Goal: Navigation & Orientation: Understand site structure

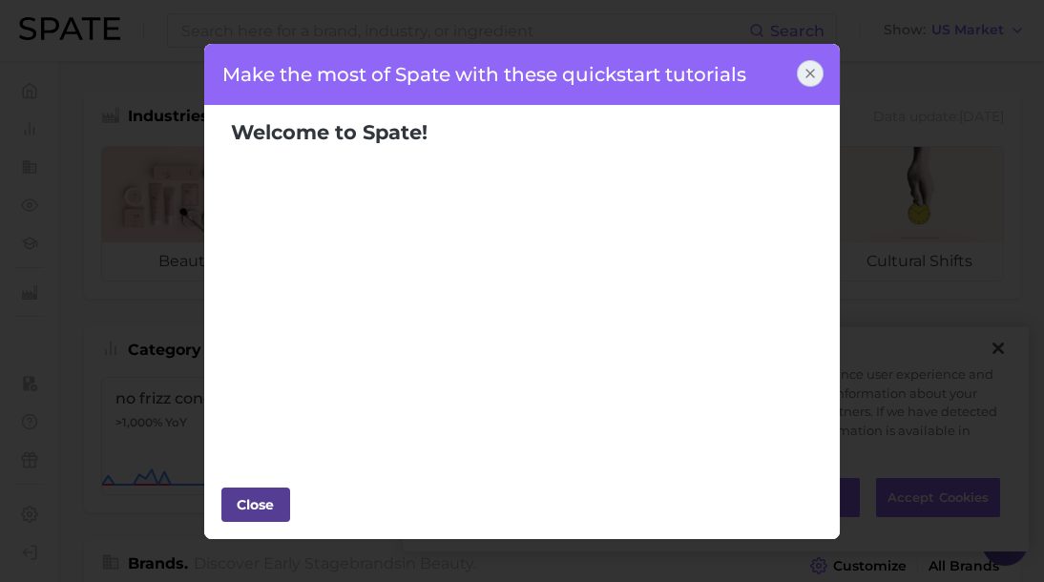
click at [243, 501] on div "Close" at bounding box center [255, 505] width 57 height 29
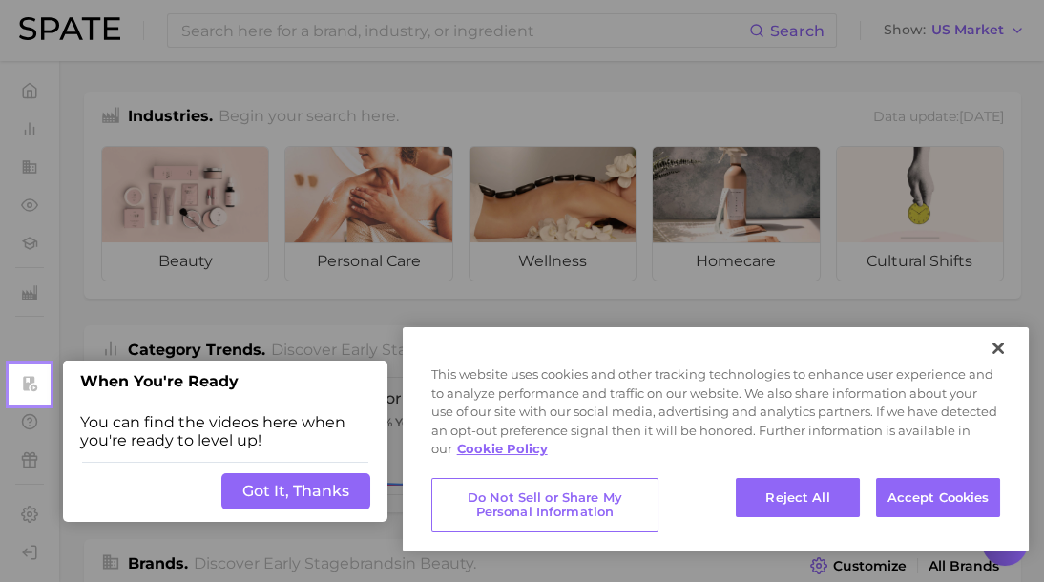
click at [301, 500] on button "Got It, Thanks" at bounding box center [295, 492] width 149 height 36
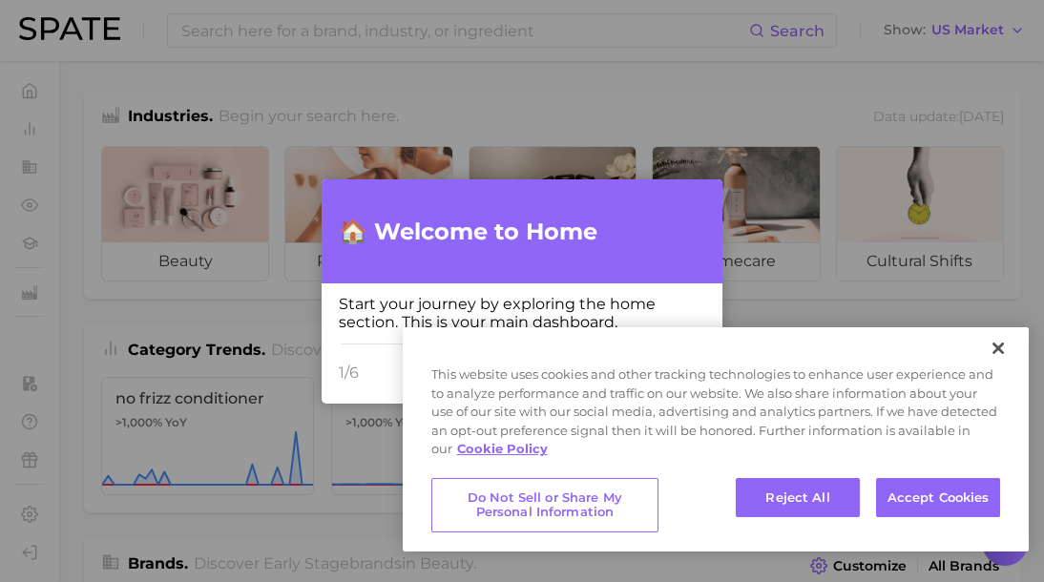
click at [626, 286] on div "Start your journey by exploring the home section. This is your main dashboard." at bounding box center [522, 313] width 401 height 59
click at [805, 488] on button "Reject All" at bounding box center [798, 498] width 124 height 40
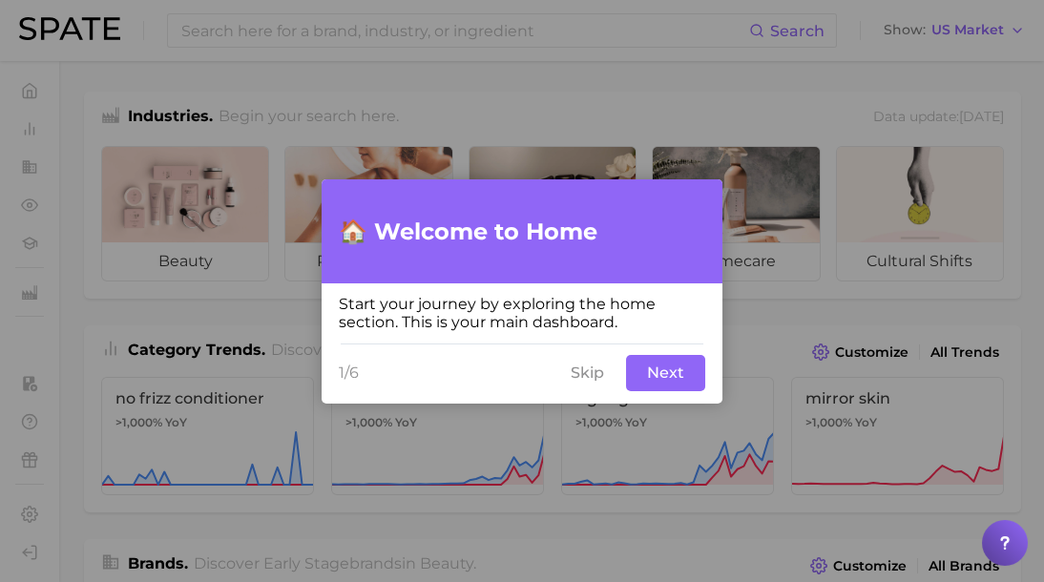
click at [666, 381] on button "Next" at bounding box center [665, 373] width 79 height 36
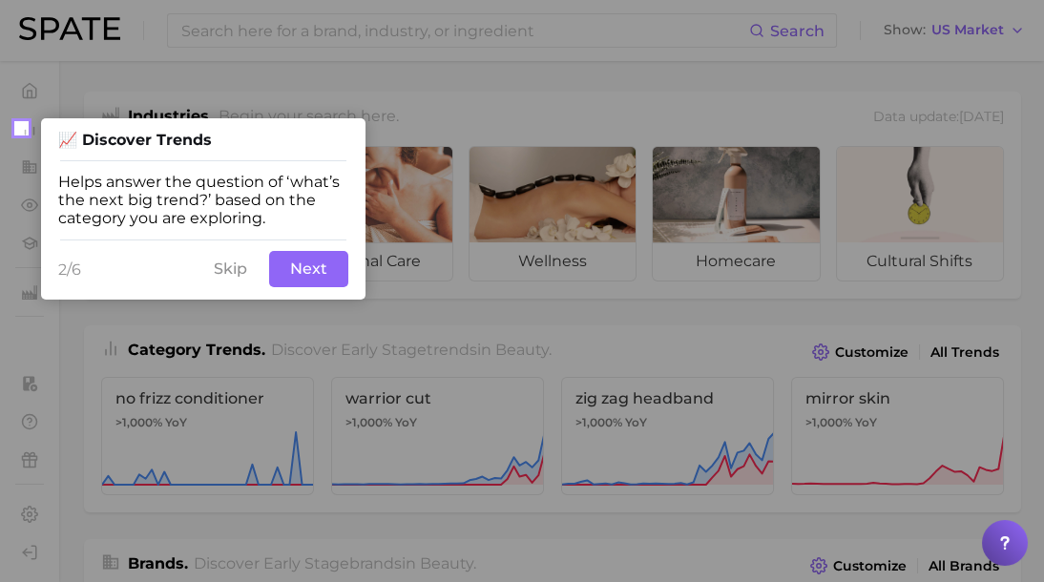
click at [326, 276] on button "Next" at bounding box center [308, 269] width 79 height 36
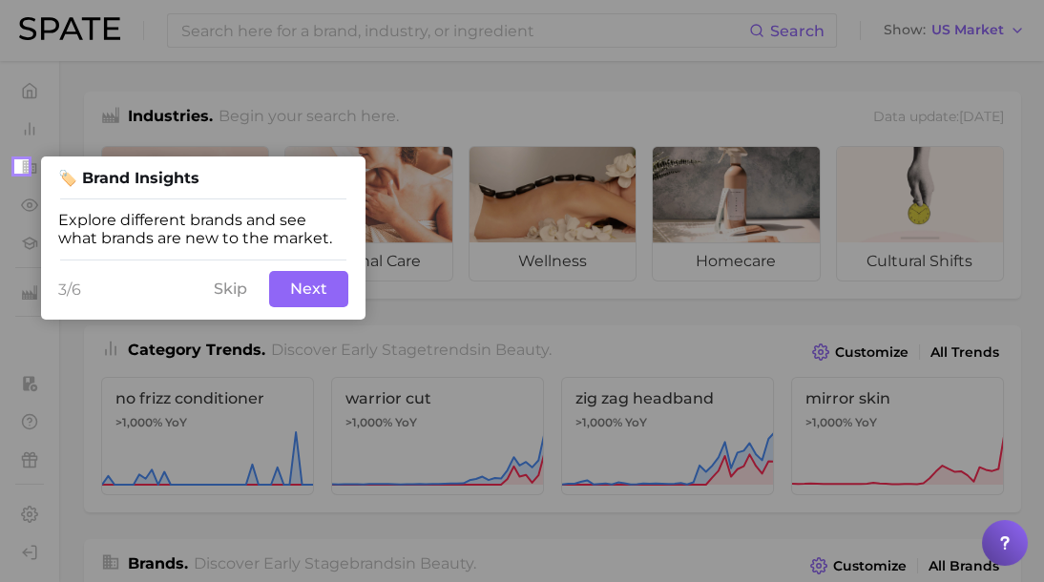
click at [300, 294] on button "Next" at bounding box center [308, 289] width 79 height 36
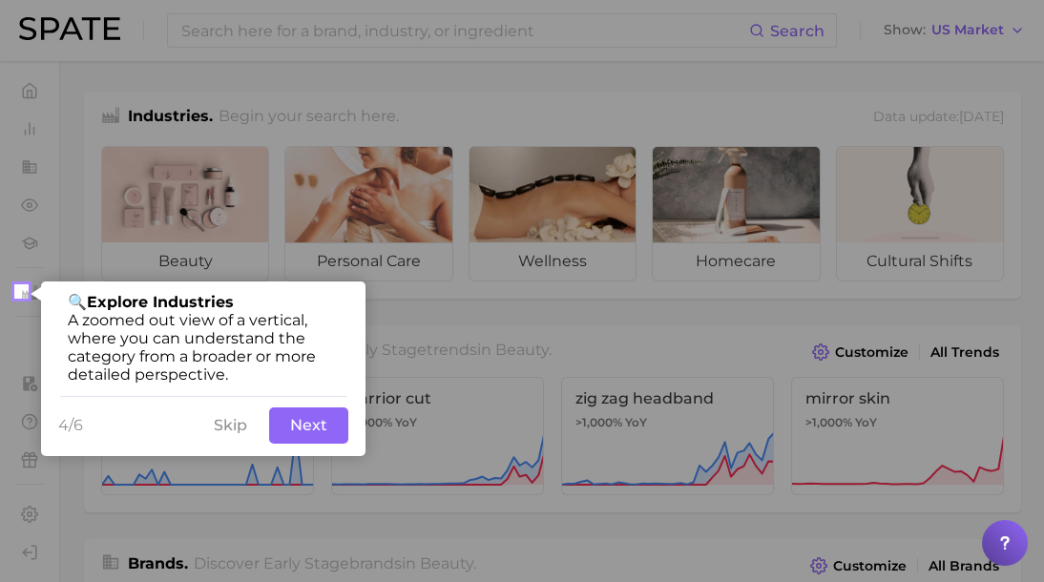
click at [299, 432] on button "Next" at bounding box center [308, 426] width 79 height 36
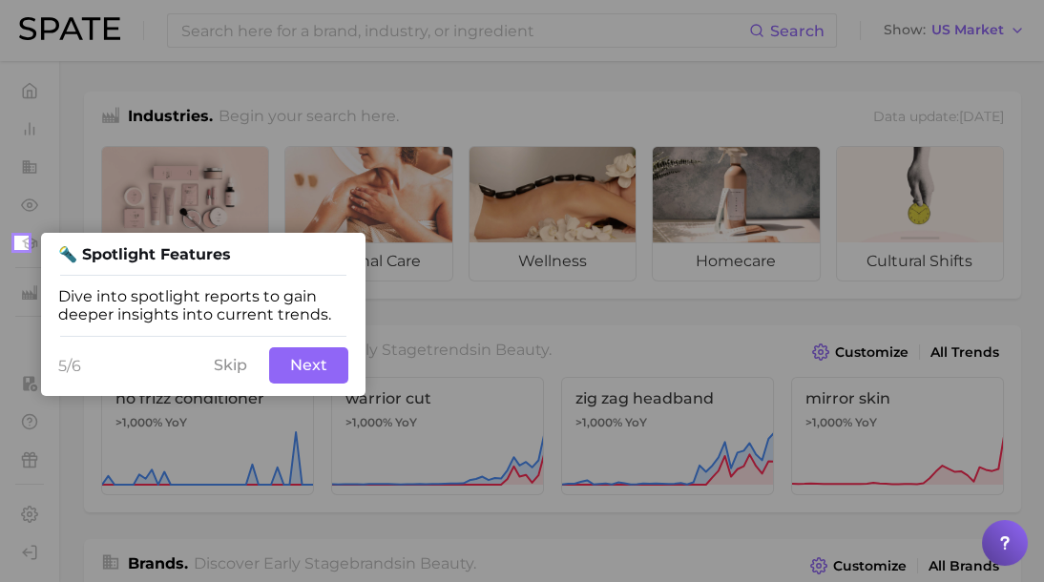
click at [317, 372] on button "Next" at bounding box center [308, 366] width 79 height 36
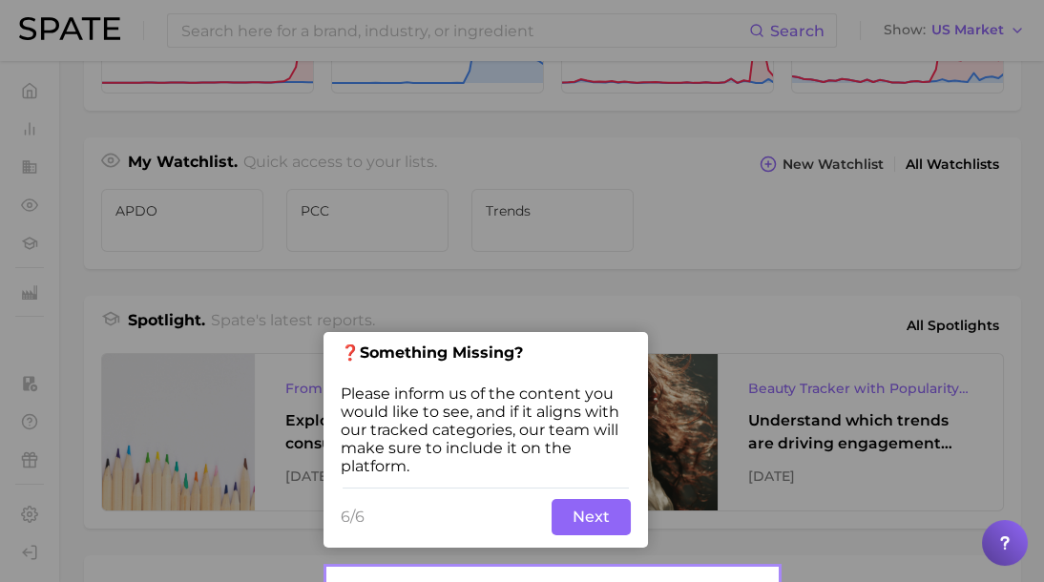
scroll to position [678, 0]
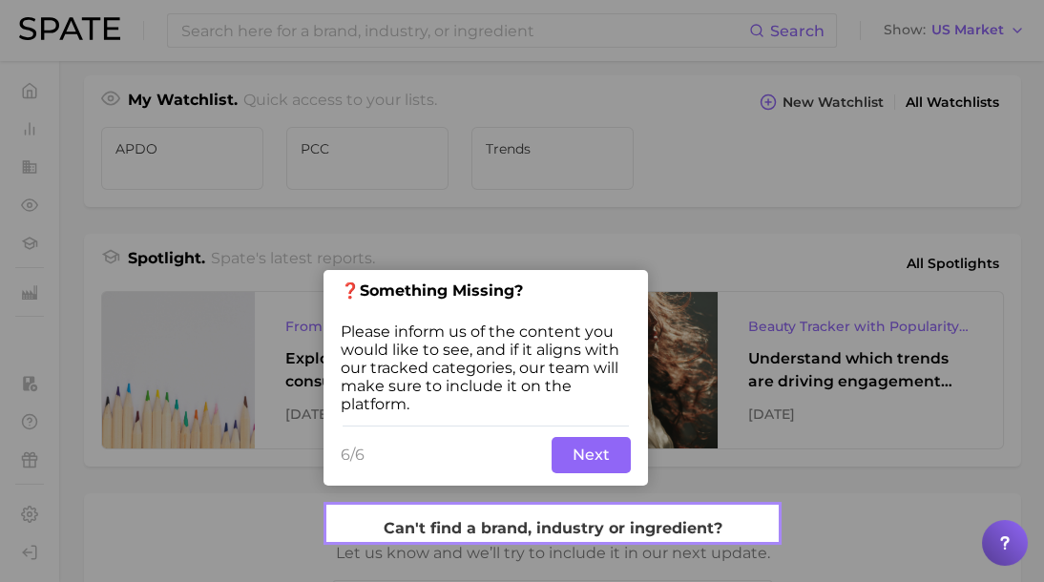
click at [604, 462] on button "Next" at bounding box center [591, 455] width 79 height 36
